Goal: Information Seeking & Learning: Learn about a topic

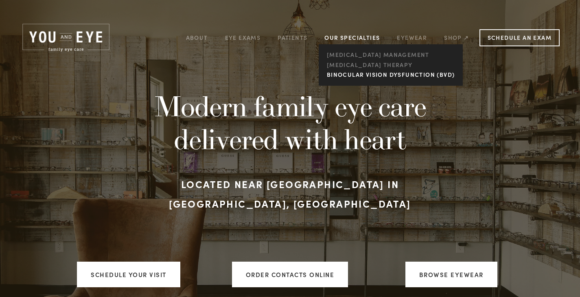
click at [352, 76] on link "Binocular Vision Dysfunction (BVD)" at bounding box center [390, 75] width 132 height 10
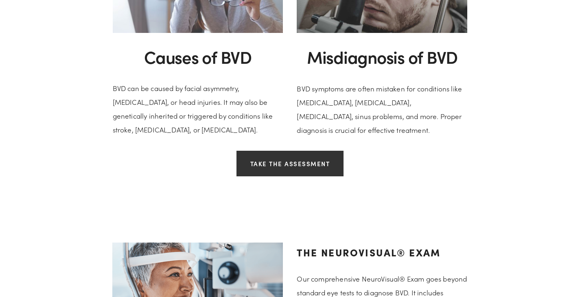
scroll to position [932, 0]
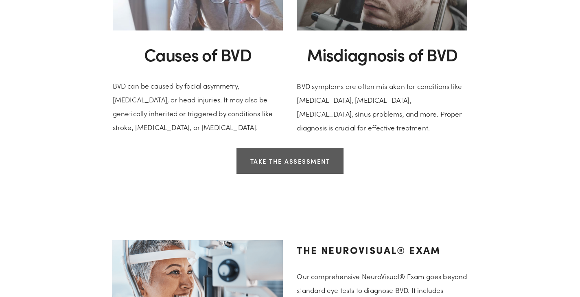
click at [272, 157] on link "Take the Assessment" at bounding box center [289, 161] width 107 height 26
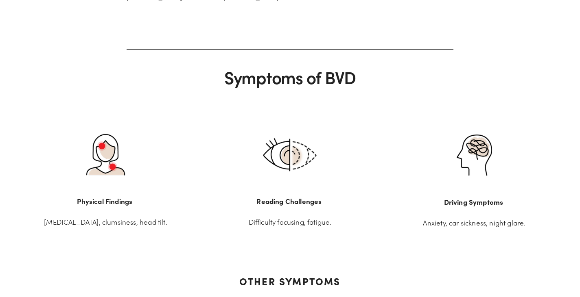
scroll to position [33, 0]
